Goal: Find specific page/section: Find specific page/section

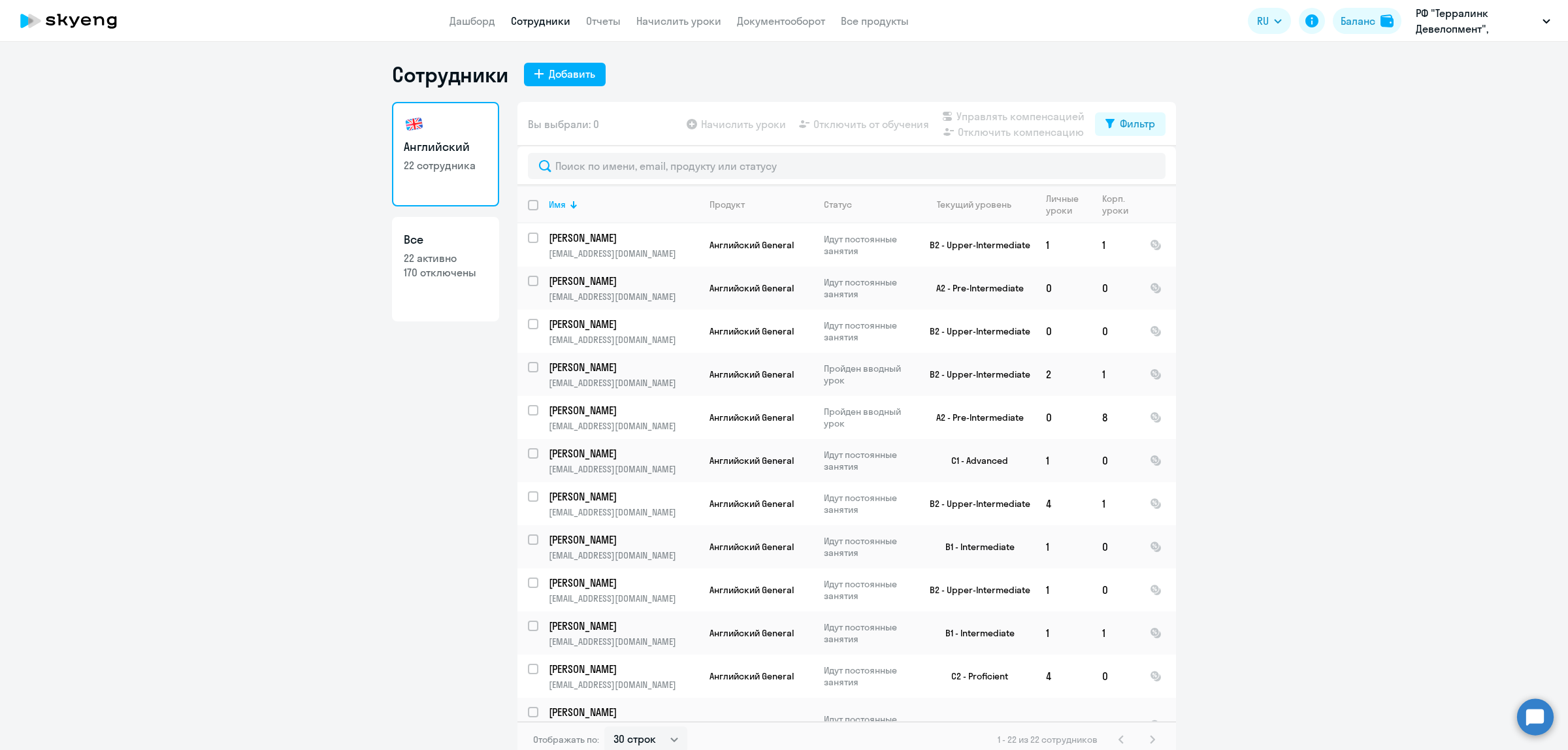
select select "30"
click at [1461, 21] on p "РФ "Терралинк Девелопмент", [GEOGRAPHIC_DATA], ООО" at bounding box center [1476, 21] width 121 height 31
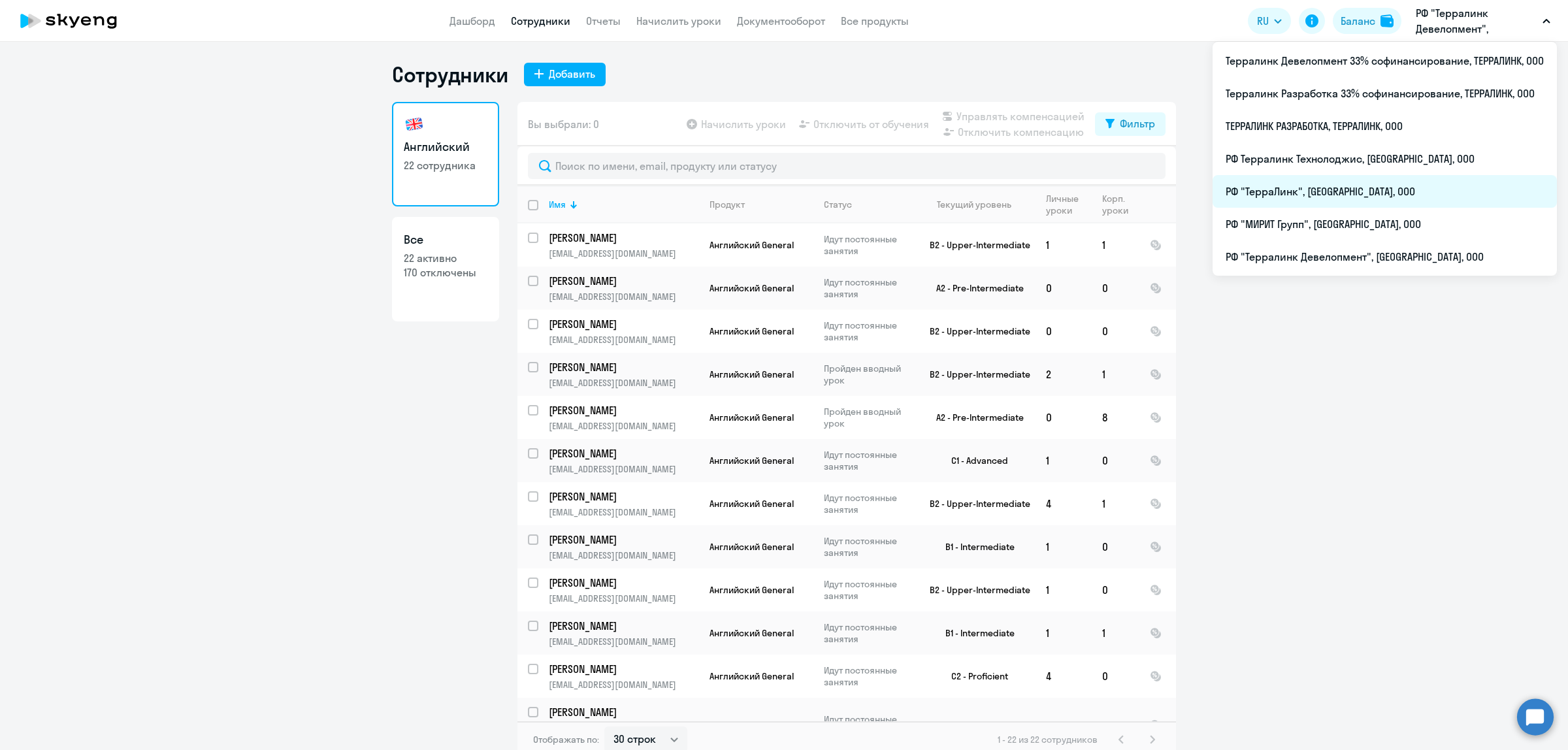
click at [1332, 192] on li "РФ "ТерраЛинк", [GEOGRAPHIC_DATA], ООО" at bounding box center [1385, 191] width 344 height 32
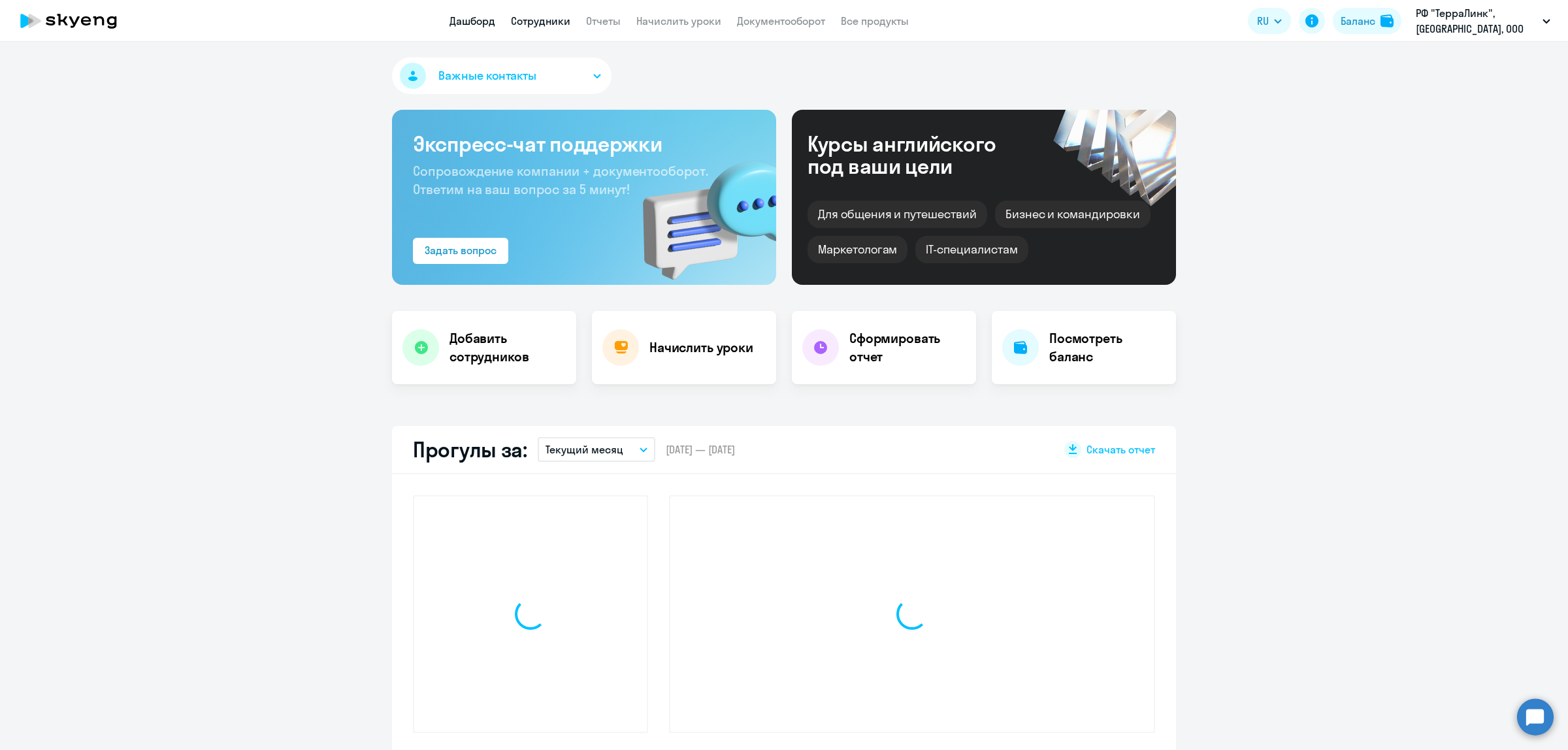
click at [550, 25] on link "Сотрудники" at bounding box center [541, 21] width 59 height 13
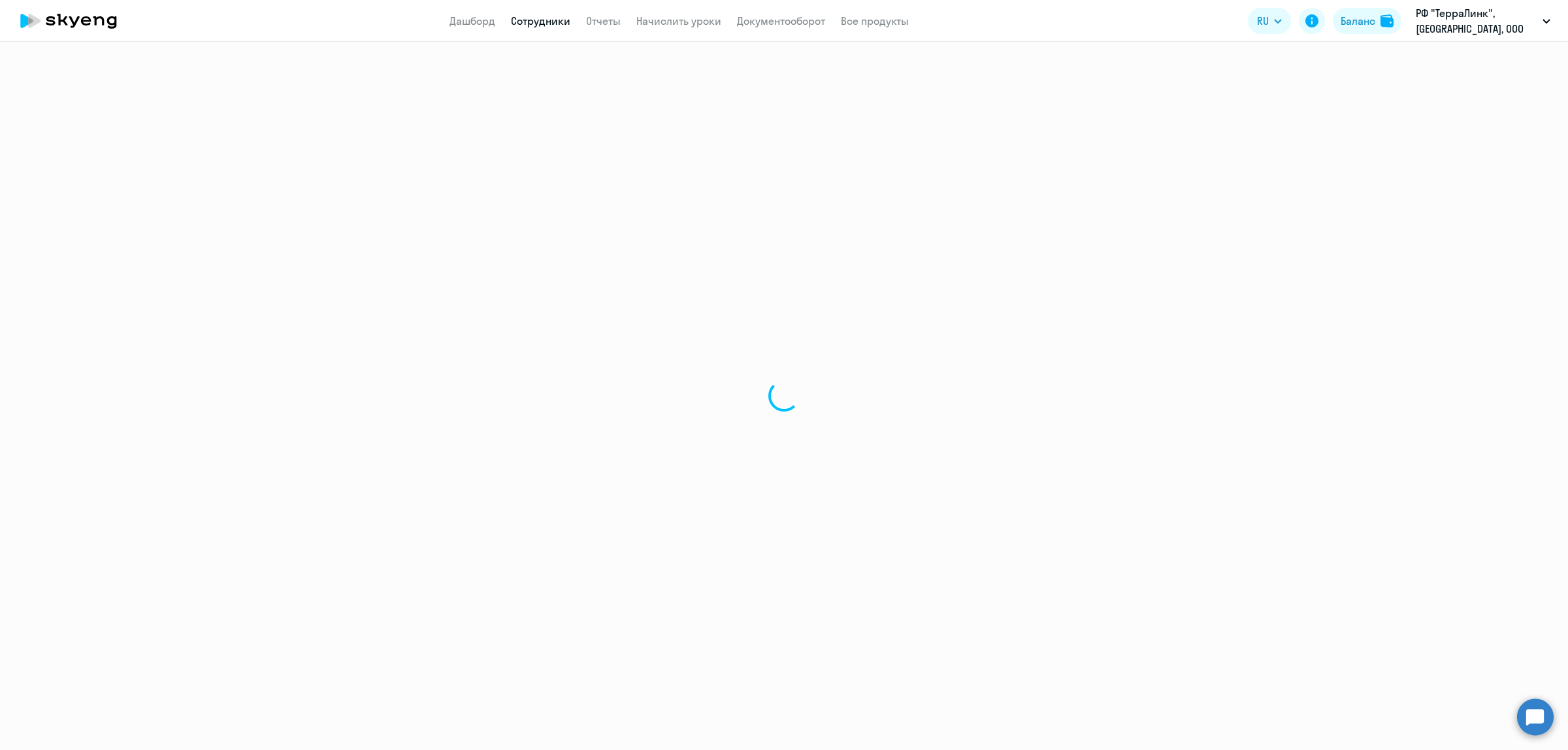
select select "30"
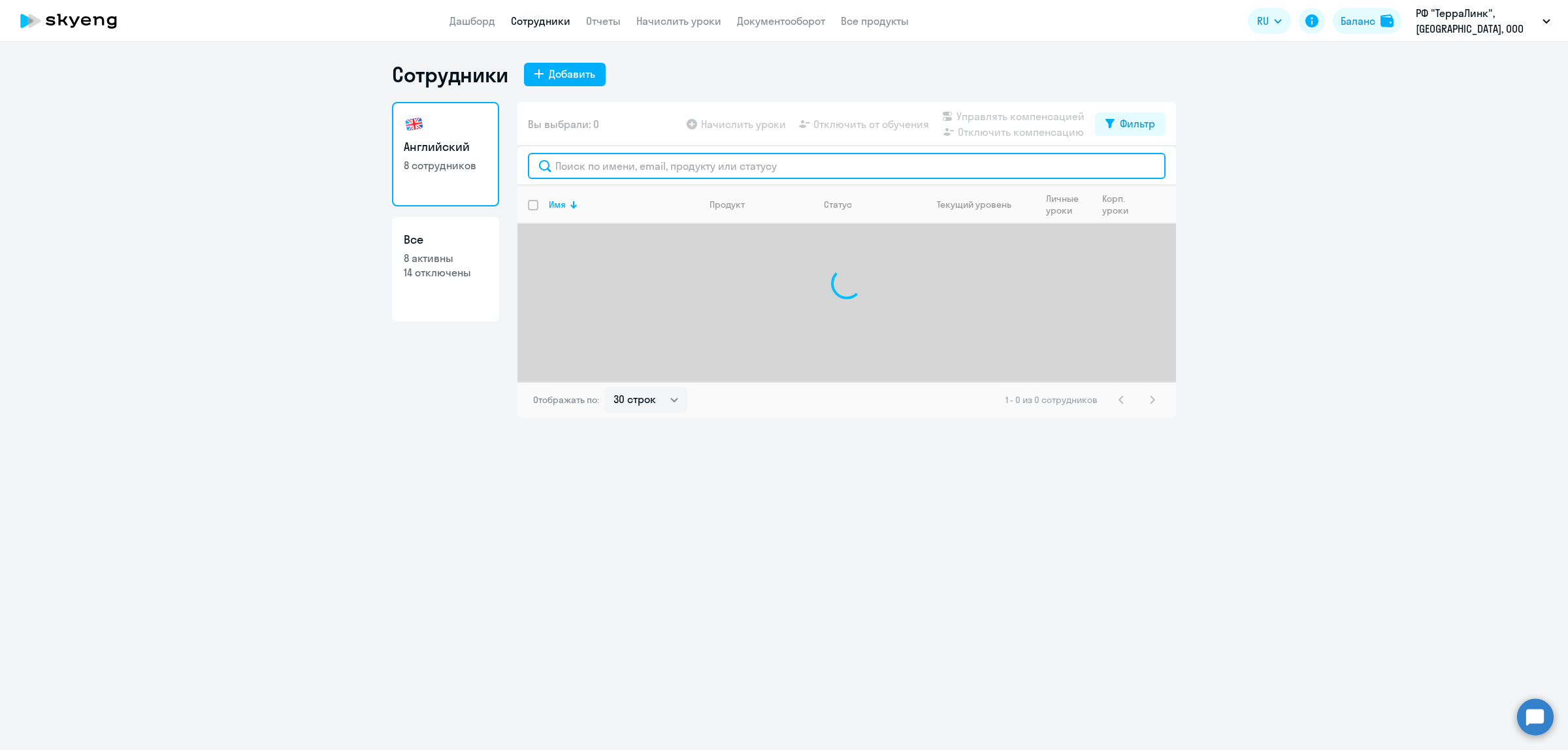
click at [599, 166] on input "text" at bounding box center [846, 166] width 638 height 26
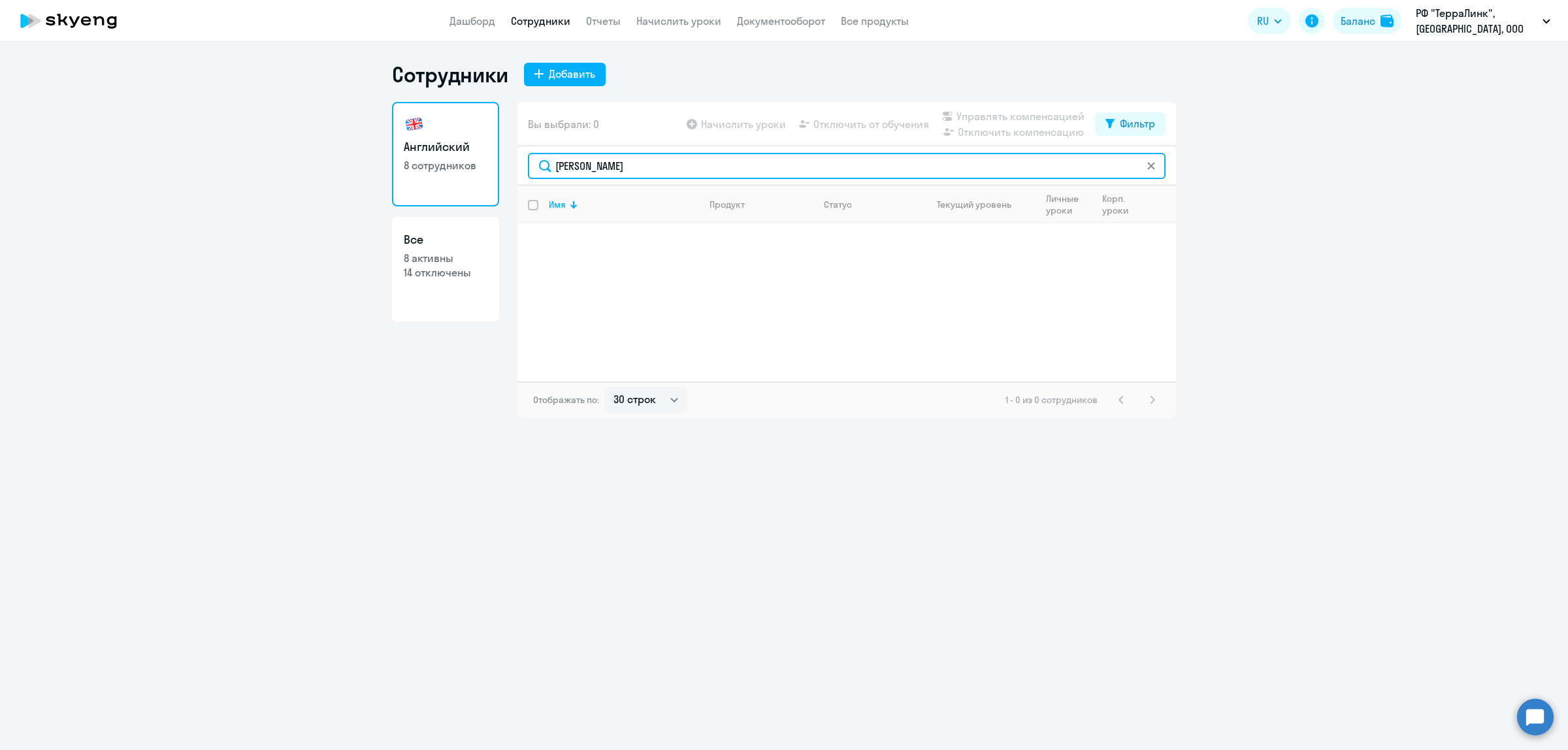
type input "[PERSON_NAME]"
